Goal: Information Seeking & Learning: Learn about a topic

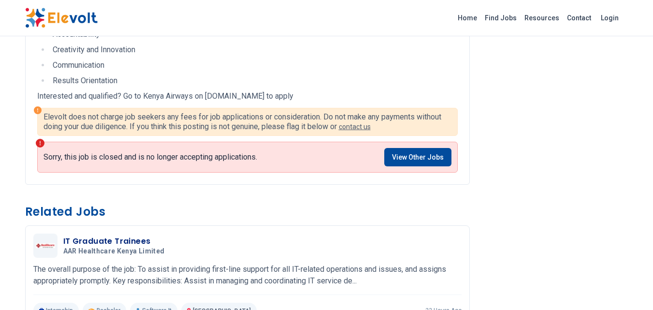
scroll to position [774, 0]
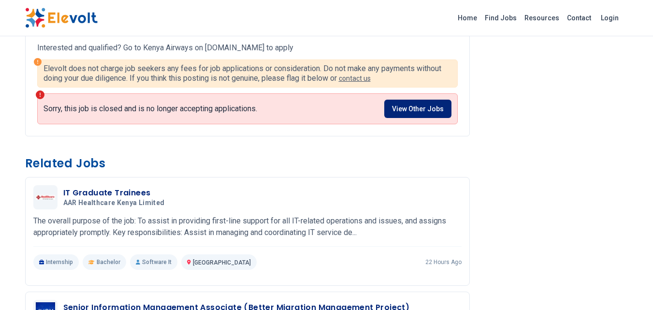
click at [428, 105] on link "View Other Jobs" at bounding box center [417, 109] width 67 height 18
click at [427, 106] on link "View Other Jobs" at bounding box center [417, 109] width 67 height 18
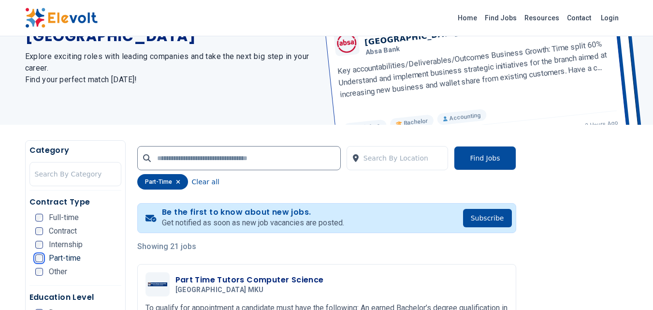
scroll to position [97, 0]
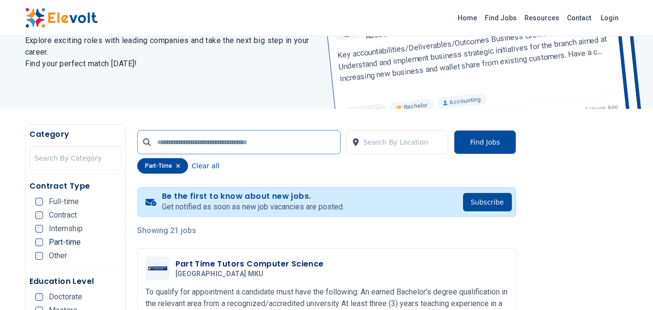
click at [214, 142] on input "text" at bounding box center [239, 142] width 204 height 24
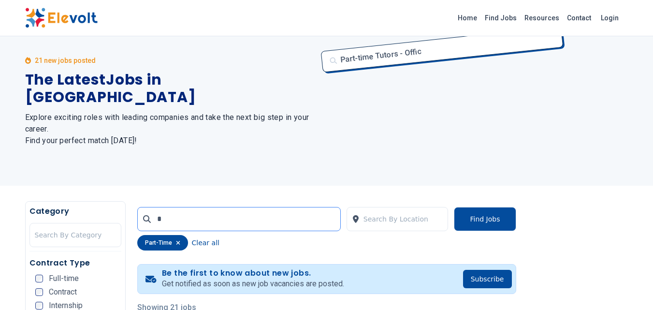
scroll to position [0, 0]
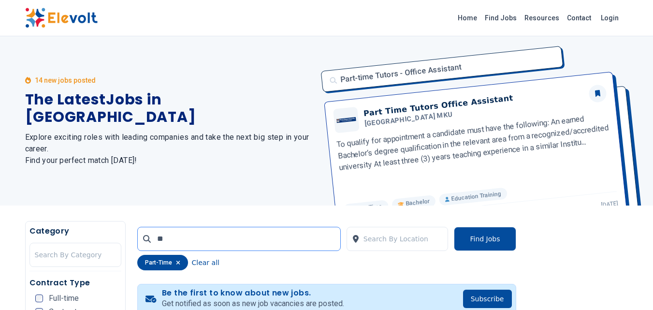
scroll to position [48, 0]
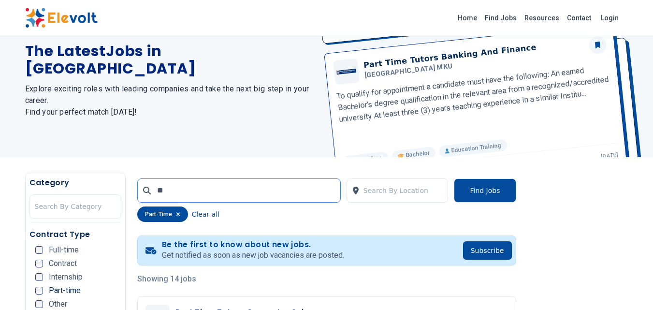
type input "*"
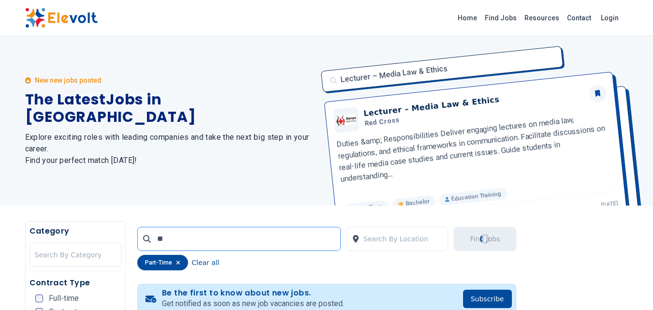
type input "**"
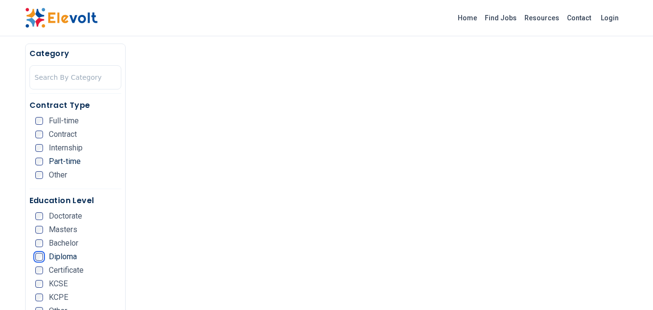
scroll to position [484, 0]
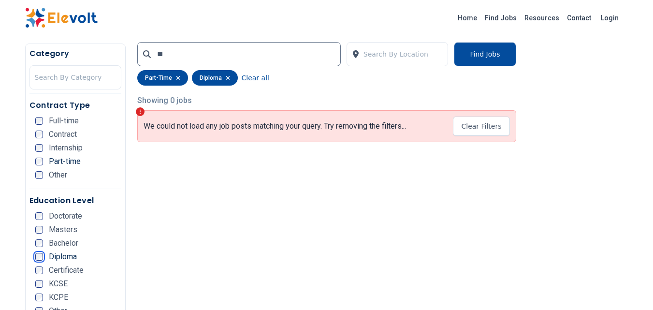
scroll to position [242, 0]
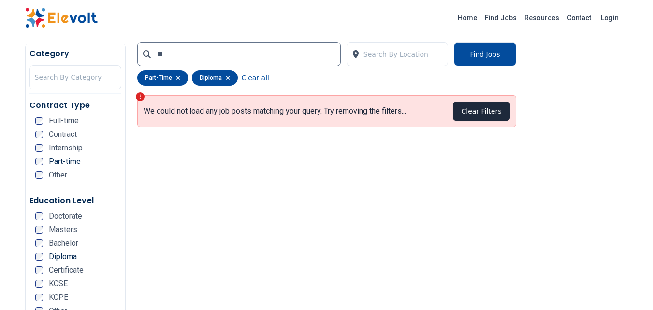
click at [489, 111] on button "Clear Filters" at bounding box center [481, 111] width 57 height 19
